Goal: Check status: Check status

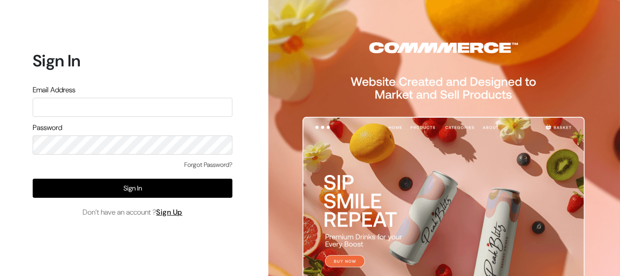
type input "kailash_parihar@hotmail.com"
click at [142, 178] on div "Forgot Password?" at bounding box center [133, 169] width 200 height 19
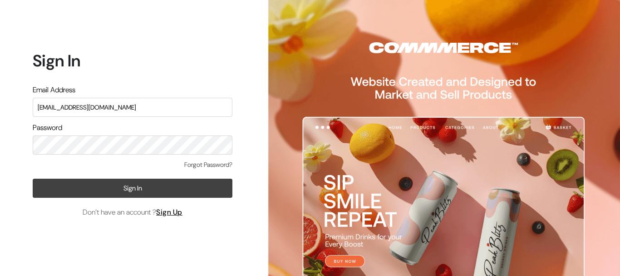
click at [127, 187] on button "Sign In" at bounding box center [133, 187] width 200 height 19
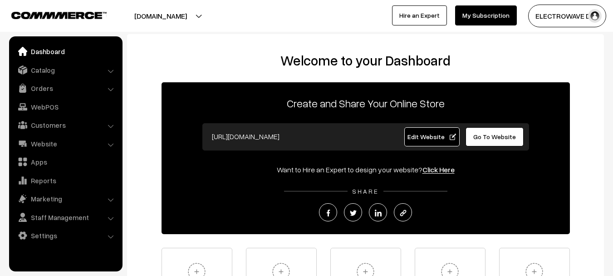
click at [112, 89] on li "Orders Orders" at bounding box center [65, 88] width 109 height 16
click at [43, 89] on link "Orders" at bounding box center [65, 88] width 108 height 16
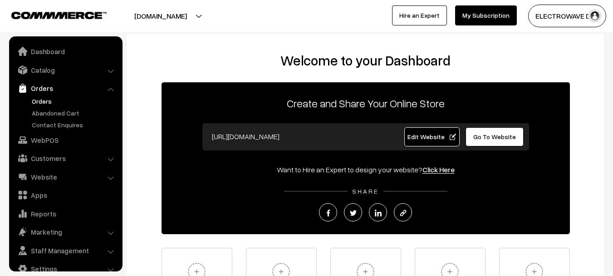
click at [50, 102] on link "Orders" at bounding box center [75, 101] width 90 height 10
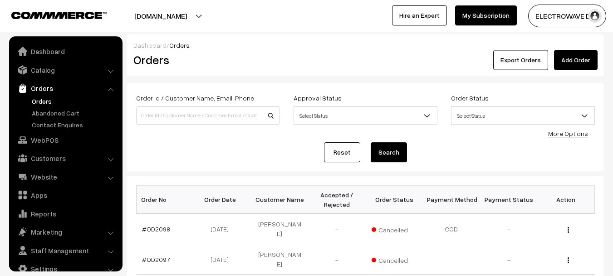
scroll to position [15, 0]
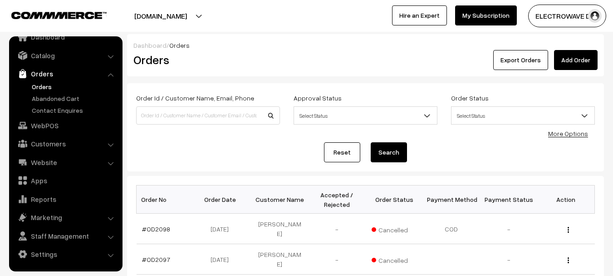
click at [43, 84] on link "Orders" at bounding box center [75, 87] width 90 height 10
